Goal: Task Accomplishment & Management: Use online tool/utility

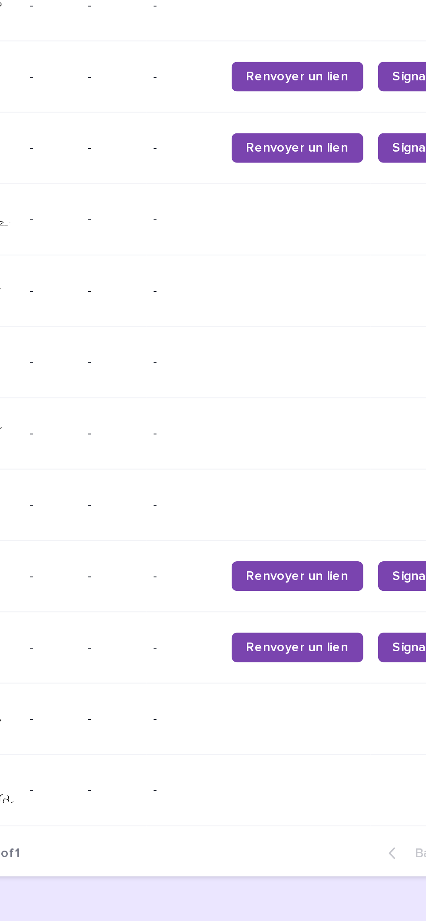
scroll to position [0, 156]
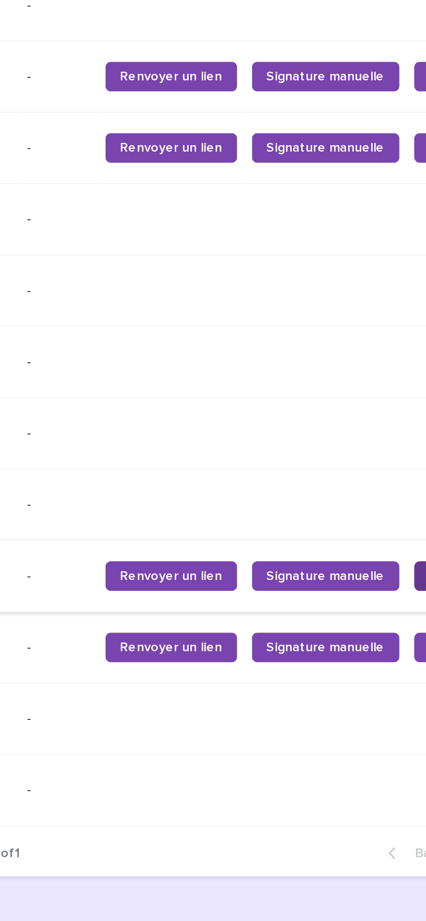
click at [355, 766] on link "✍️" at bounding box center [365, 760] width 21 height 14
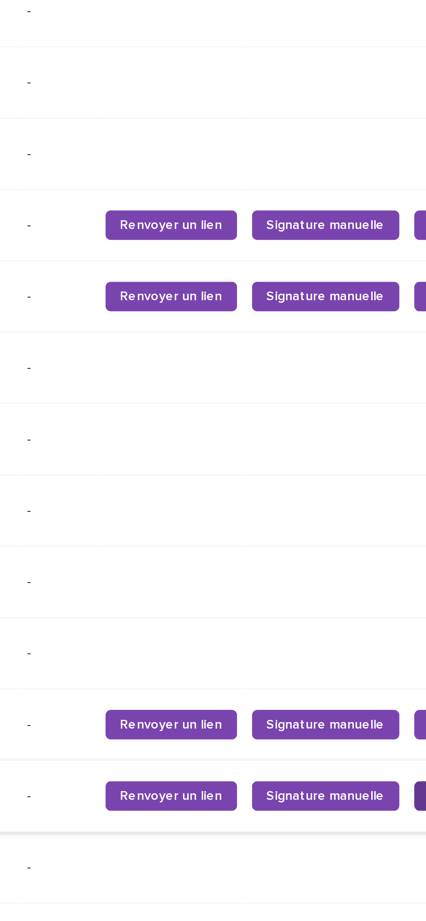
click at [362, 866] on span "✍️" at bounding box center [365, 862] width 7 height 6
click at [362, 832] on span "✍️" at bounding box center [365, 829] width 7 height 6
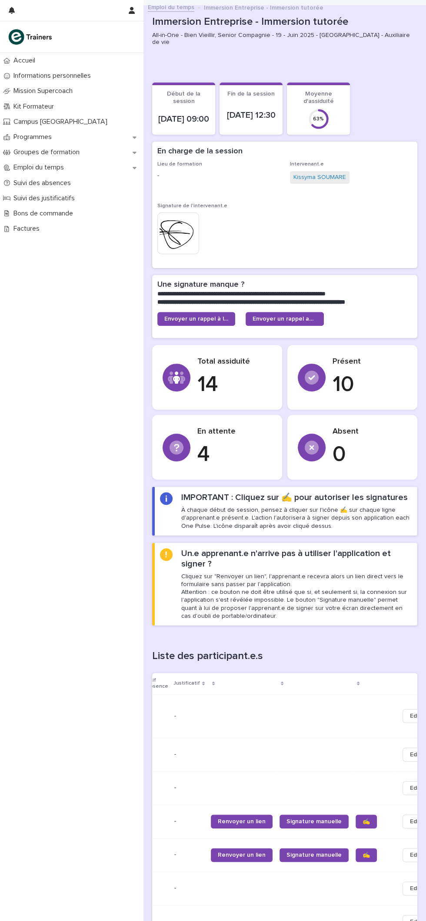
scroll to position [255, 0]
